Goal: Check status: Check status

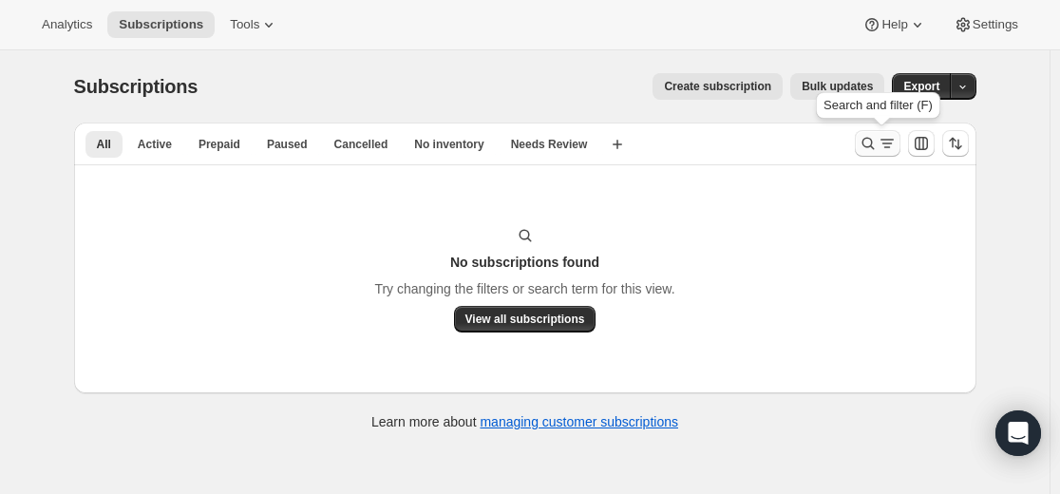
click at [874, 144] on icon "Search and filter results" at bounding box center [868, 144] width 12 height 12
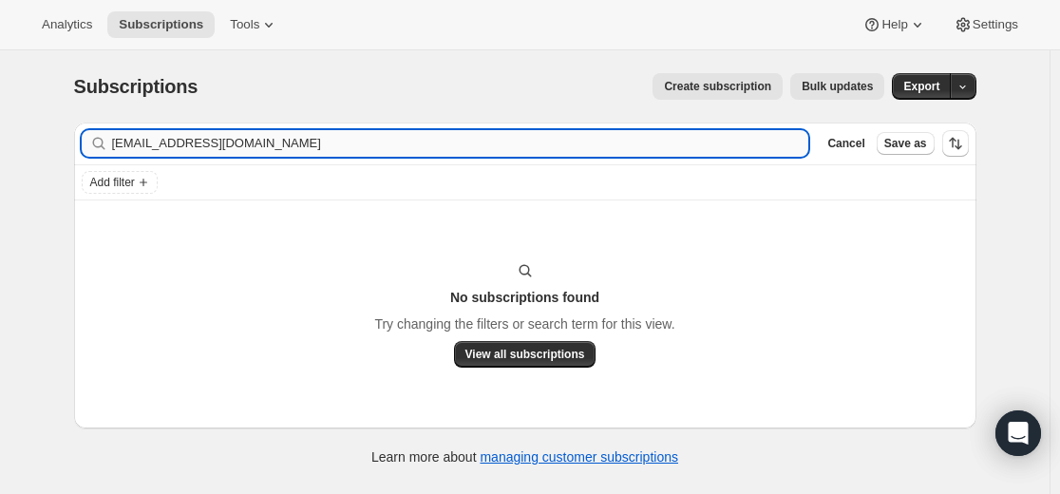
click at [568, 144] on input "[EMAIL_ADDRESS][DOMAIN_NAME]" at bounding box center [460, 143] width 697 height 27
type input "[EMAIL_ADDRESS][DOMAIN_NAME]"
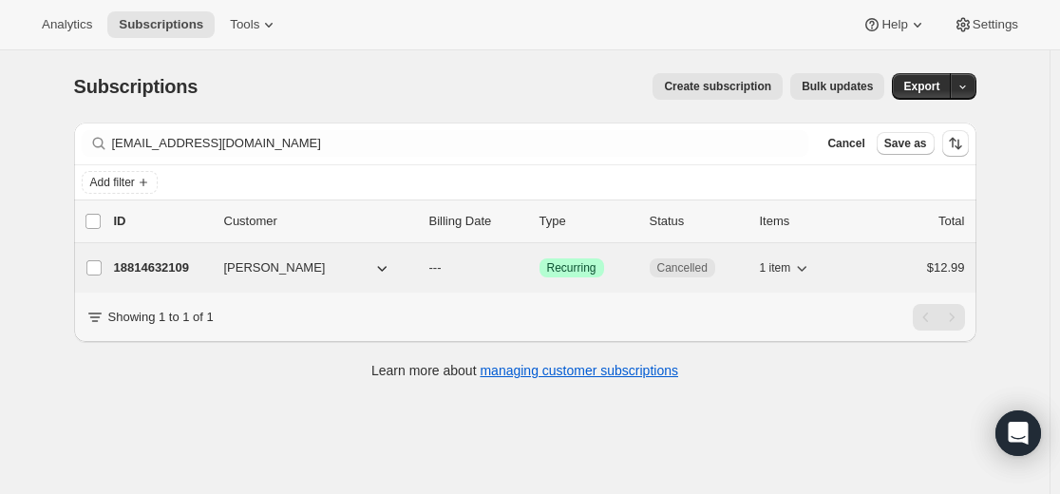
click at [163, 269] on p "18814632109" at bounding box center [161, 267] width 95 height 19
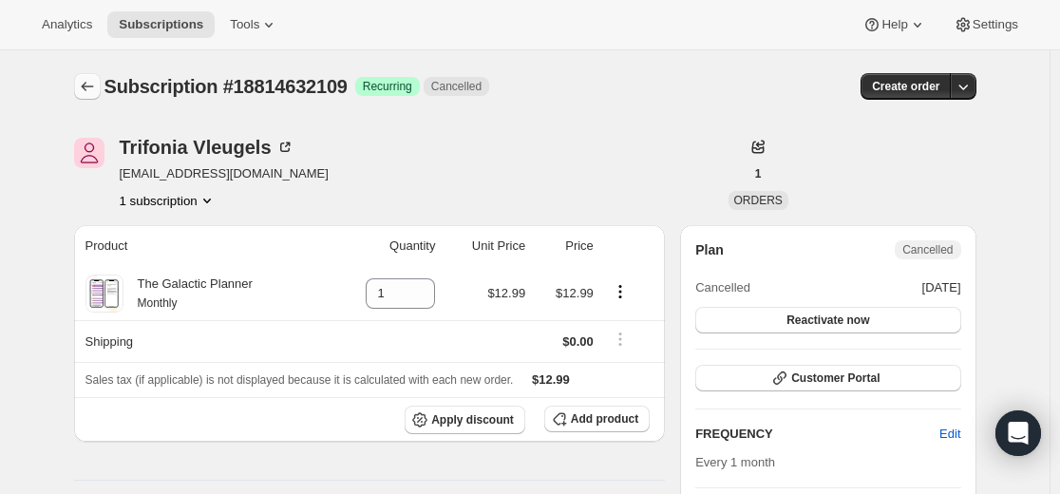
click at [85, 76] on button "Subscriptions" at bounding box center [87, 86] width 27 height 27
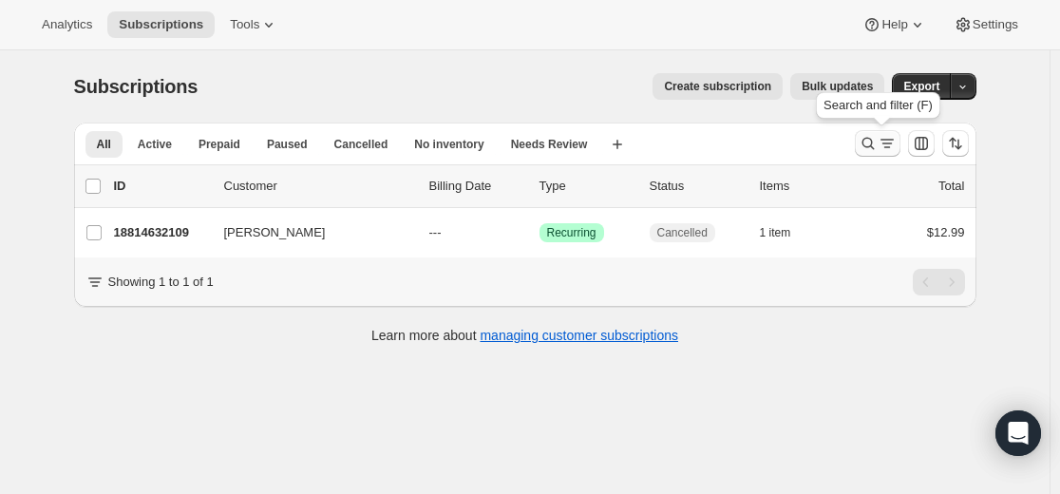
click at [864, 147] on icon "Search and filter results" at bounding box center [868, 143] width 19 height 19
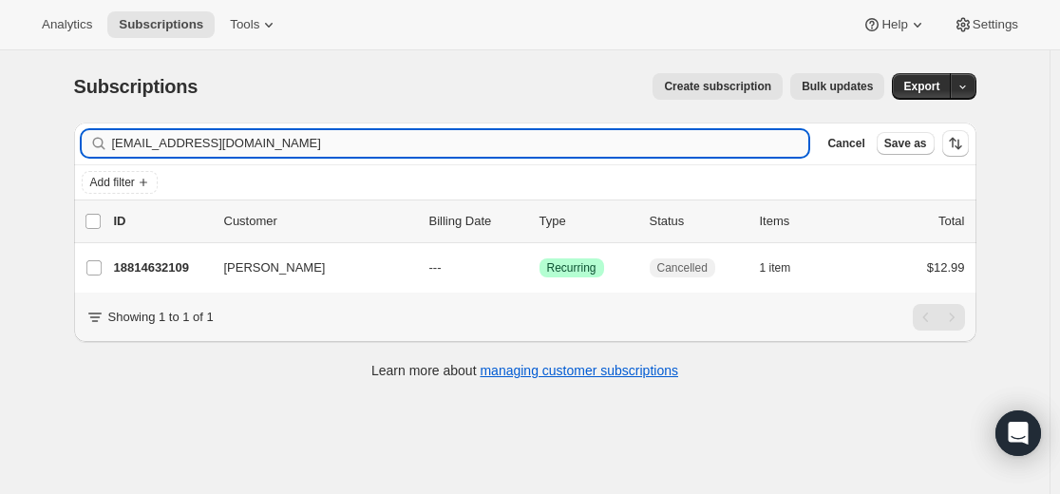
click at [740, 148] on input "[EMAIL_ADDRESS][DOMAIN_NAME]" at bounding box center [460, 143] width 697 height 27
type input "19506364589"
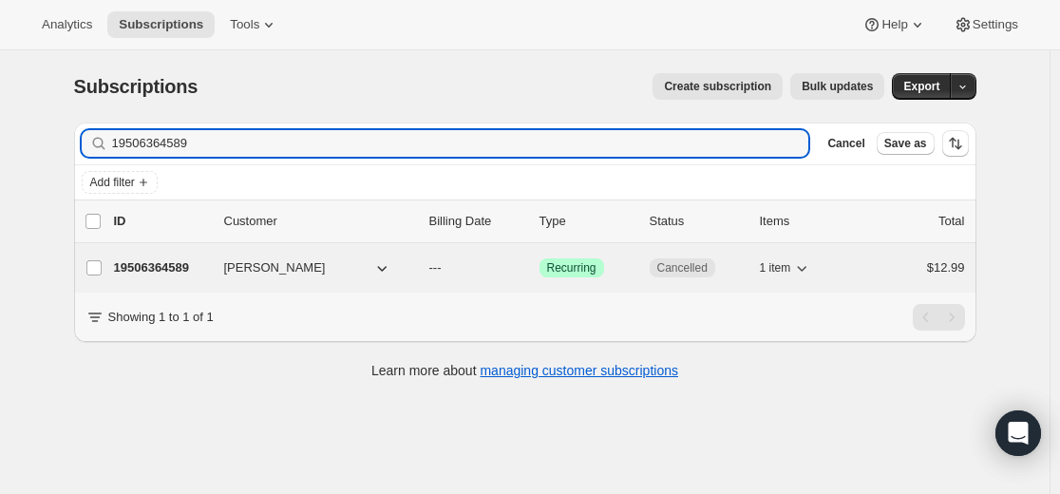
click at [177, 269] on p "19506364589" at bounding box center [161, 267] width 95 height 19
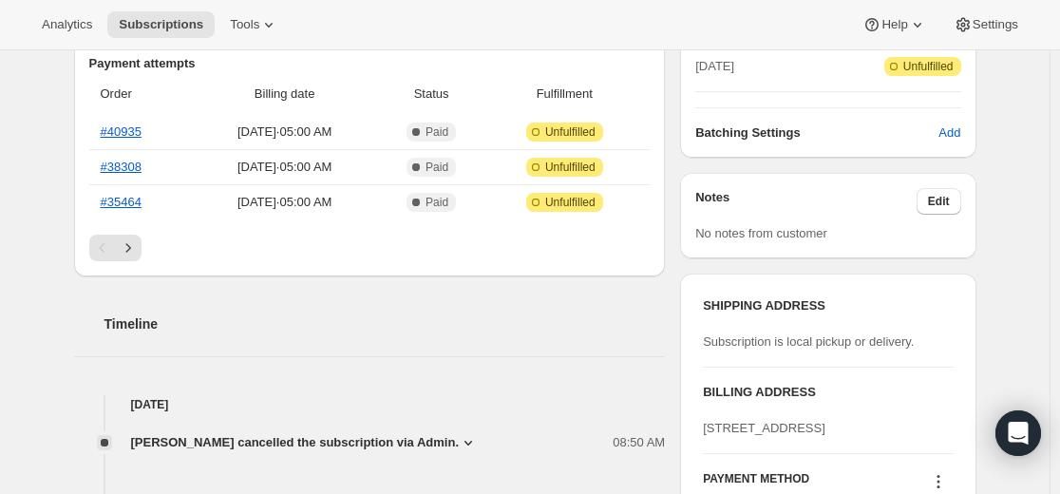
scroll to position [285, 0]
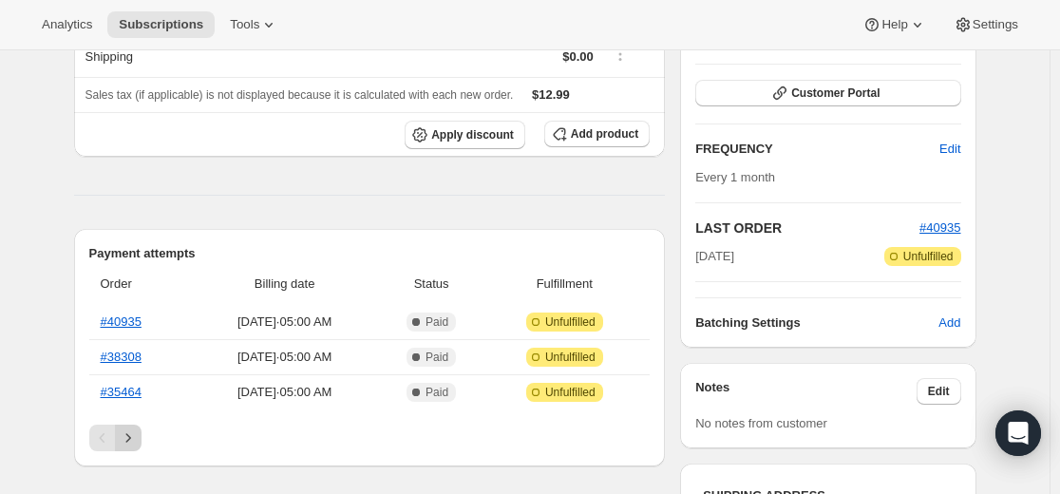
click at [135, 435] on icon "Next" at bounding box center [128, 438] width 19 height 19
click at [105, 441] on icon "Previous" at bounding box center [102, 438] width 19 height 19
